Goal: Book appointment/travel/reservation

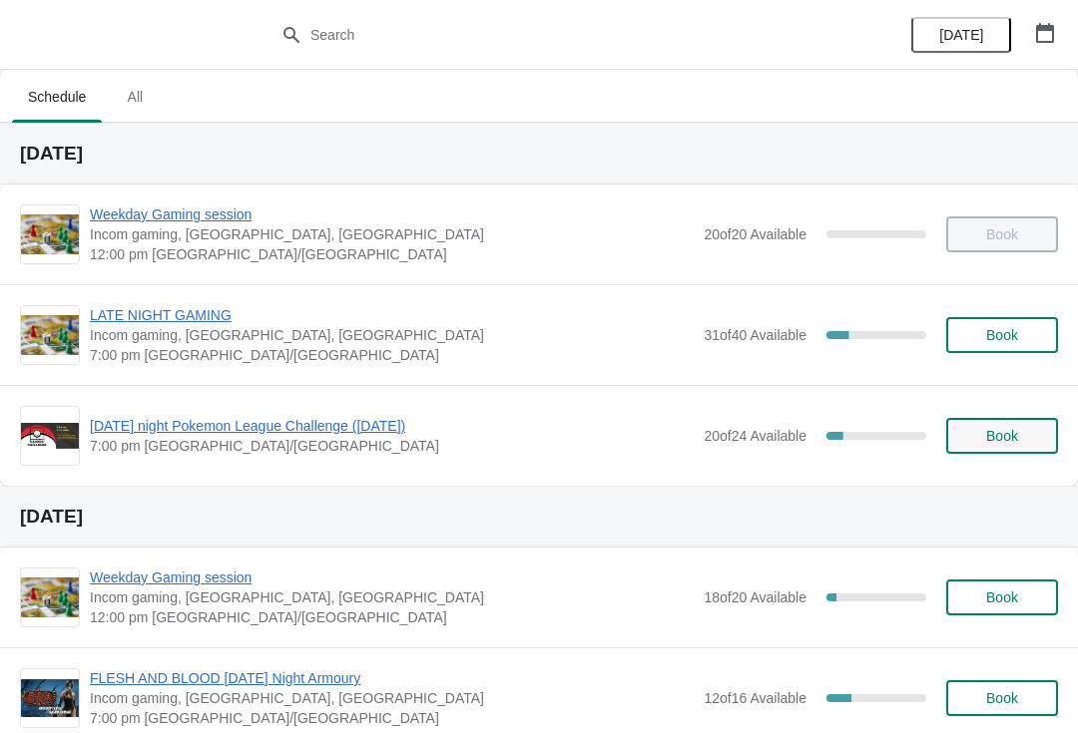
click at [984, 418] on button "Book" at bounding box center [1002, 436] width 112 height 36
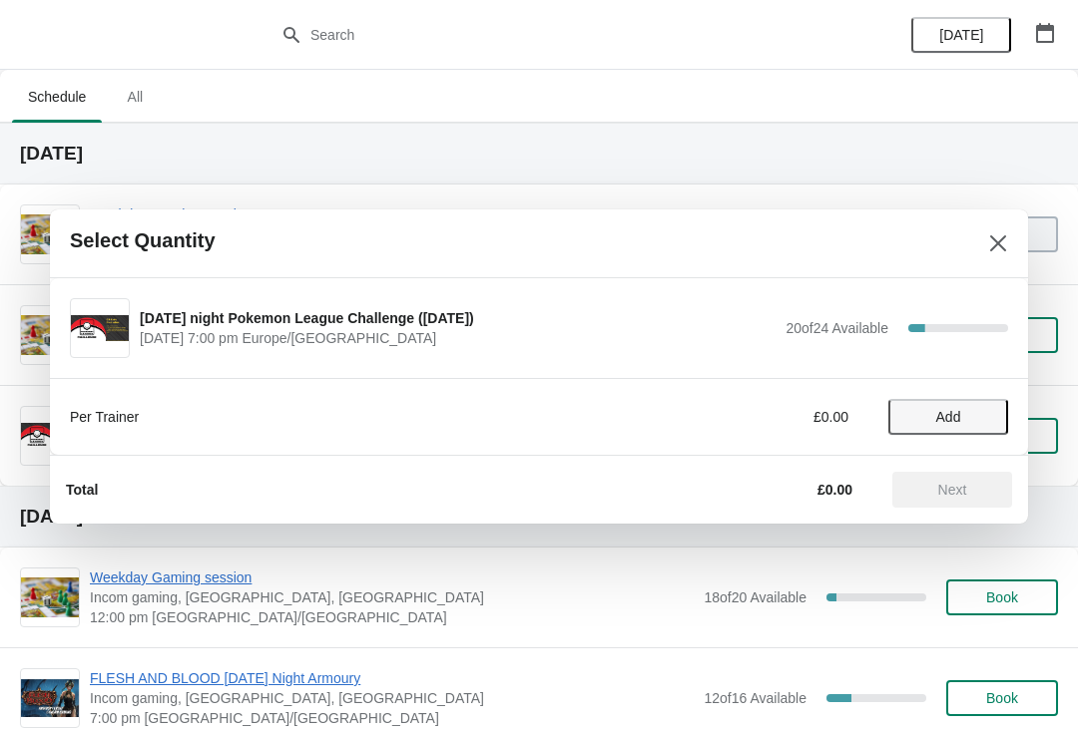
click at [970, 412] on span "Add" at bounding box center [948, 417] width 84 height 16
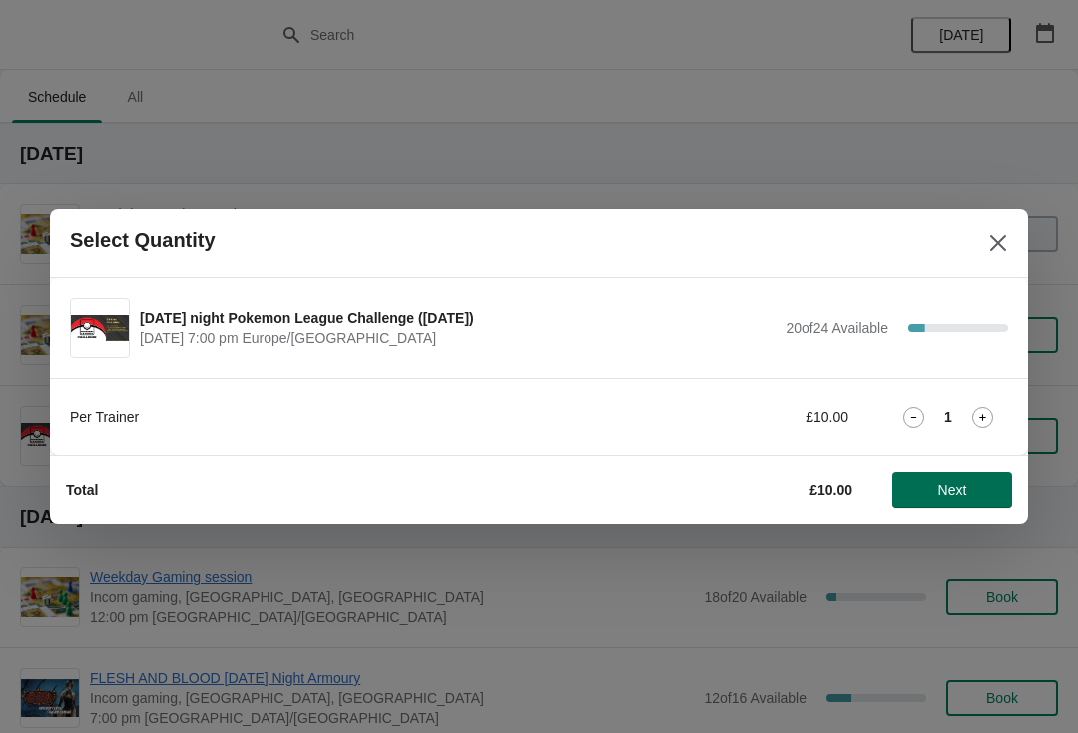
click at [972, 491] on span "Next" at bounding box center [952, 490] width 88 height 16
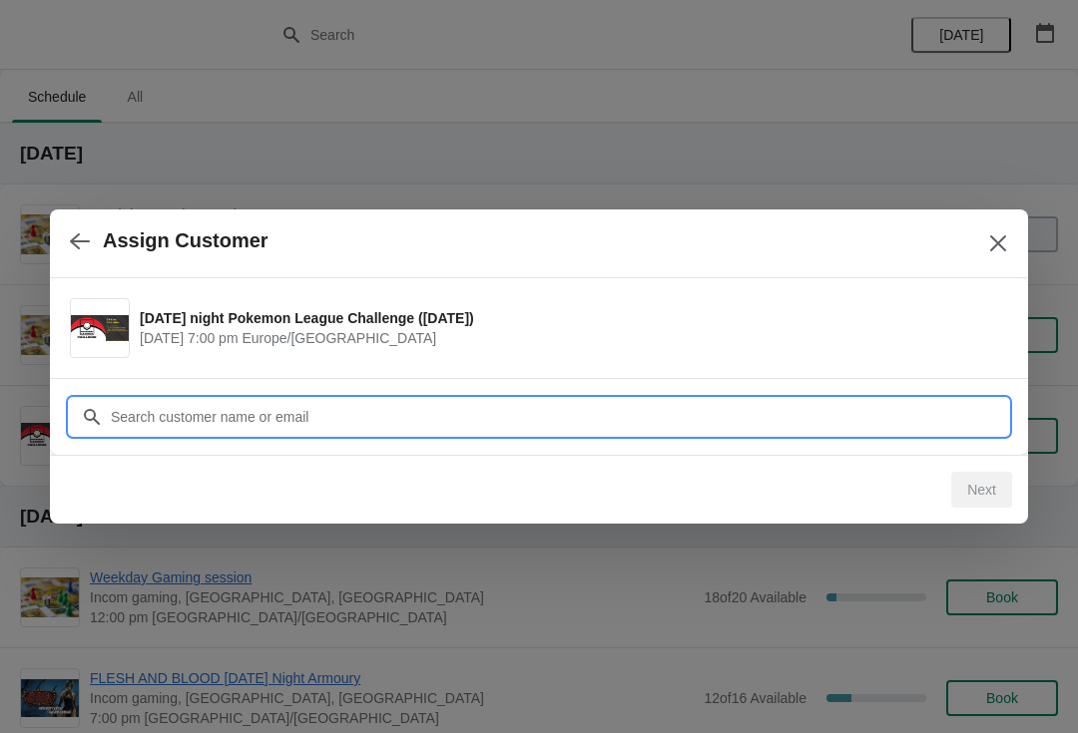
click at [565, 399] on input "Customer" at bounding box center [559, 417] width 898 height 36
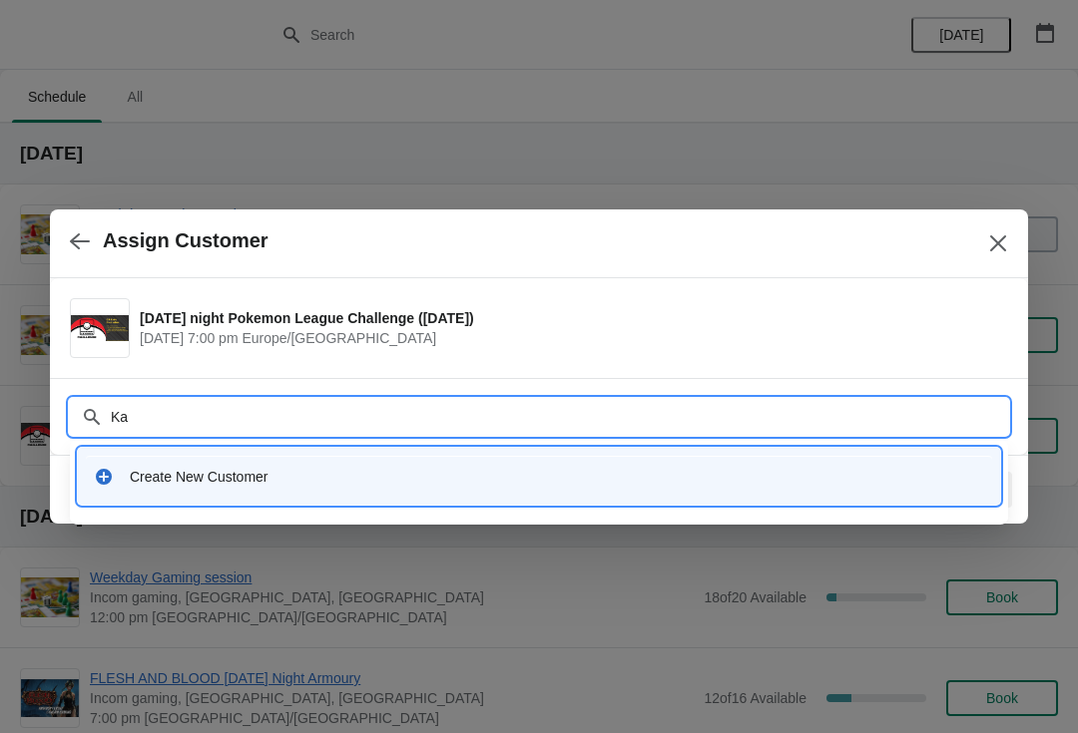
type input "K"
click at [137, 389] on div "Customer [PERSON_NAME]" at bounding box center [539, 407] width 938 height 56
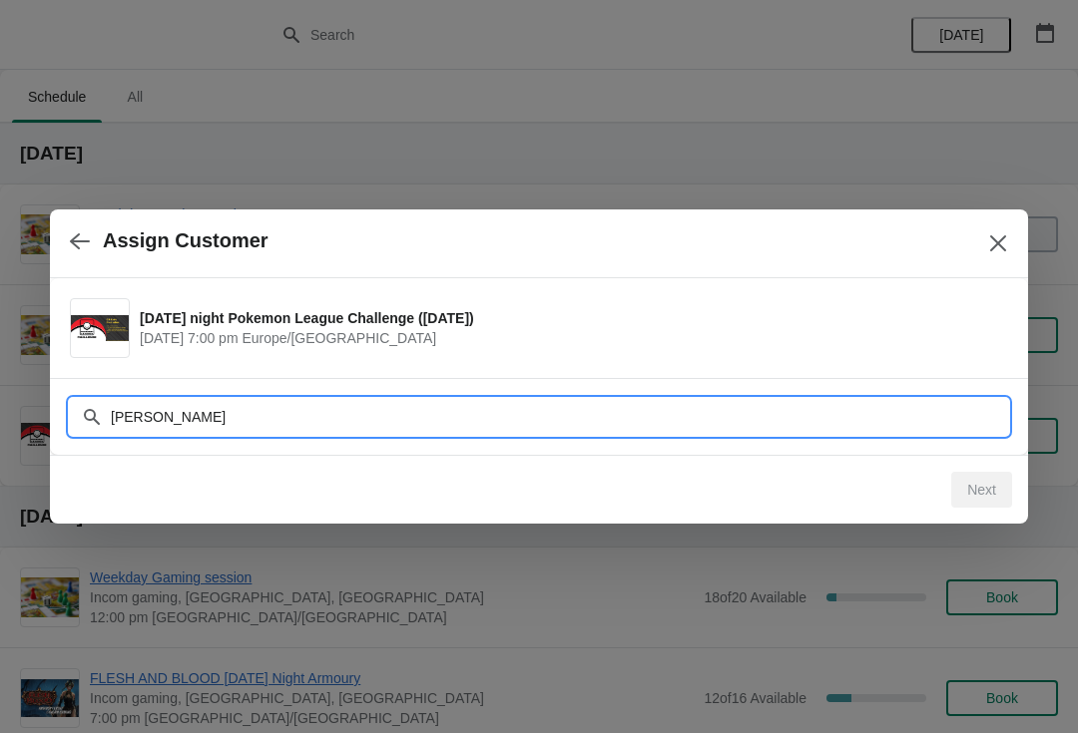
click at [142, 401] on input "[PERSON_NAME]" at bounding box center [559, 417] width 898 height 36
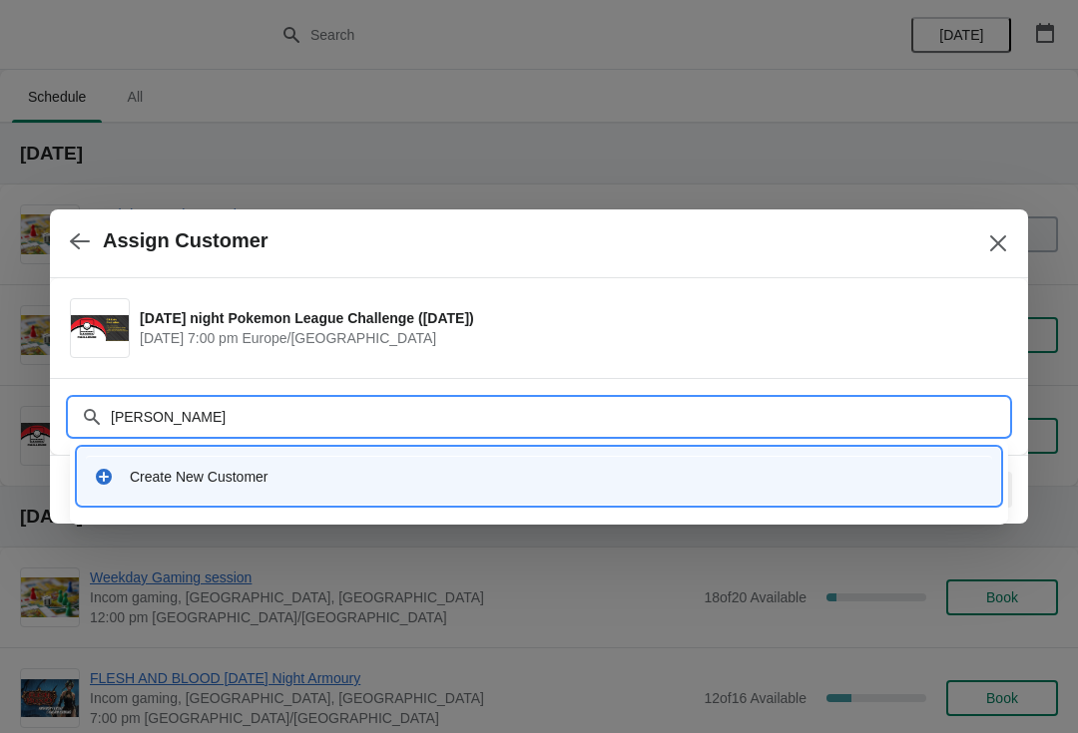
click at [141, 416] on input "[PERSON_NAME]" at bounding box center [559, 417] width 898 height 36
click at [145, 417] on input "[PERSON_NAME]" at bounding box center [559, 417] width 898 height 36
click at [140, 406] on input "[PERSON_NAME]" at bounding box center [559, 417] width 898 height 36
click at [134, 417] on input "[PERSON_NAME]" at bounding box center [559, 417] width 898 height 36
type input "[PERSON_NAME]"
